Goal: Navigation & Orientation: Go to known website

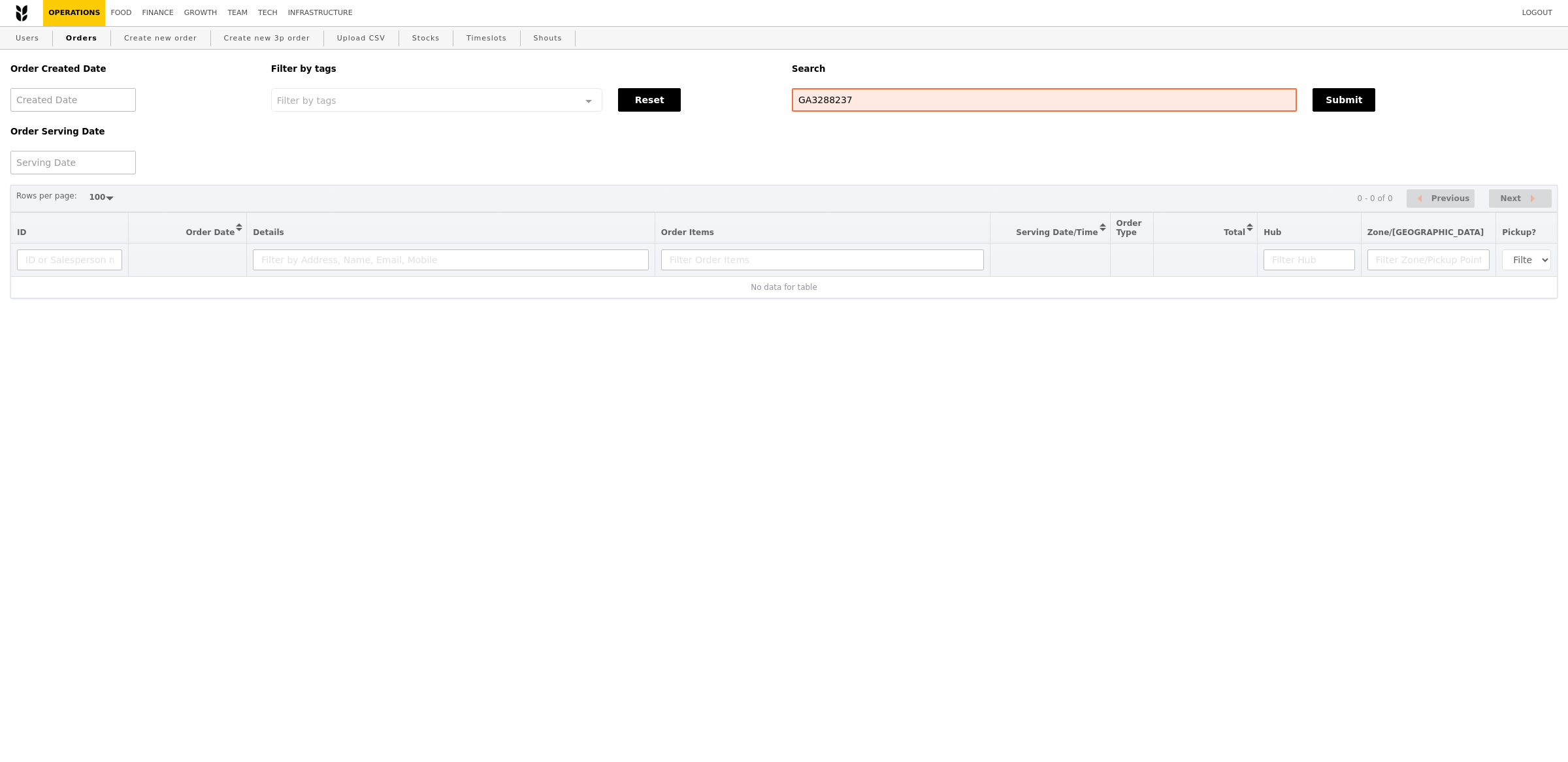
select select "100"
